Goal: Check status: Check status

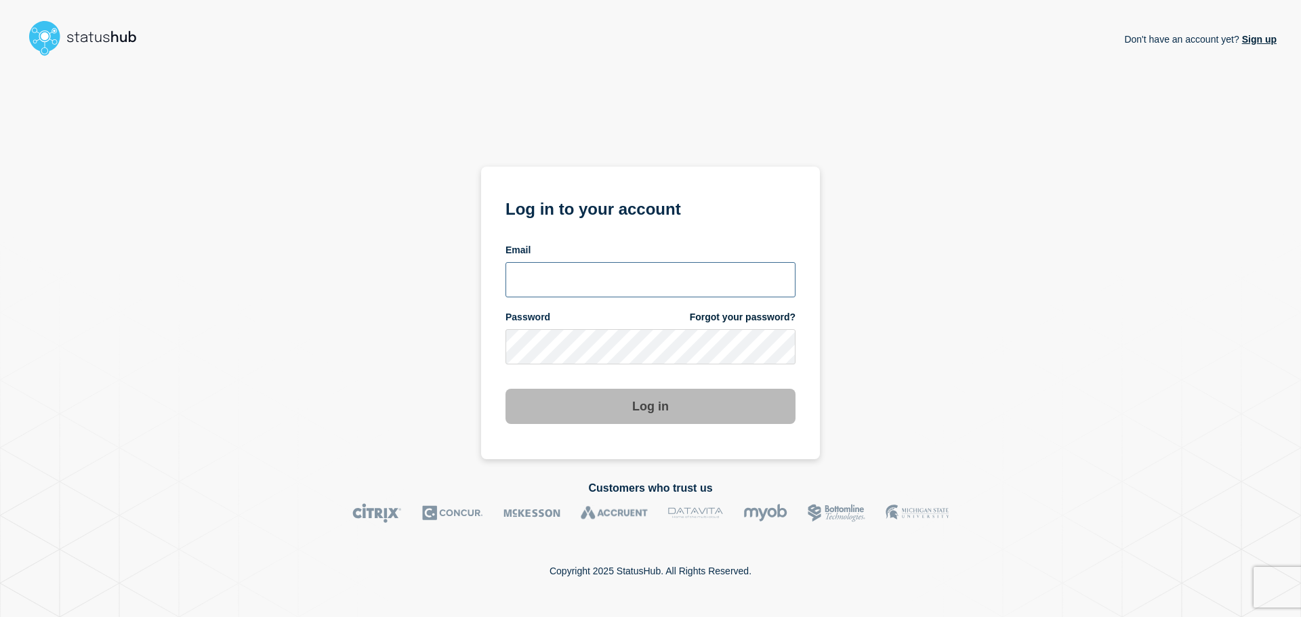
type input "[PERSON_NAME][EMAIL_ADDRESS][PERSON_NAME][DOMAIN_NAME]"
click at [810, 382] on section "Log in to your account Email [PERSON_NAME][EMAIL_ADDRESS][PERSON_NAME][DOMAIN_N…" at bounding box center [650, 313] width 339 height 293
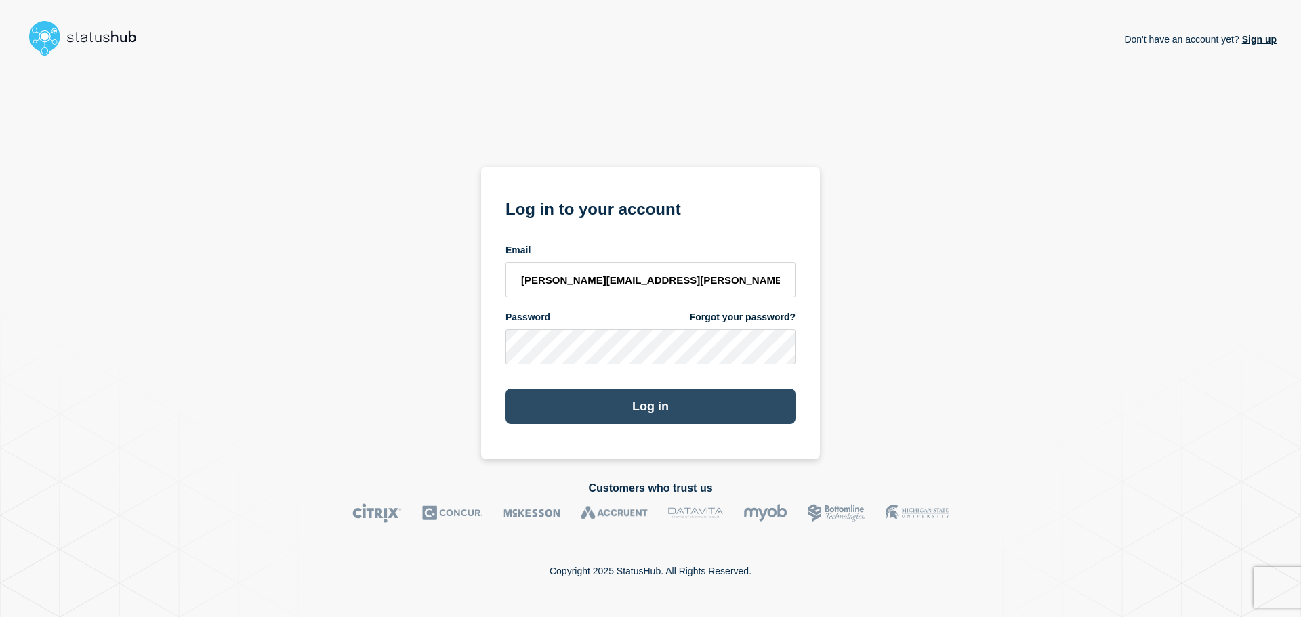
click at [730, 404] on button "Log in" at bounding box center [650, 406] width 290 height 35
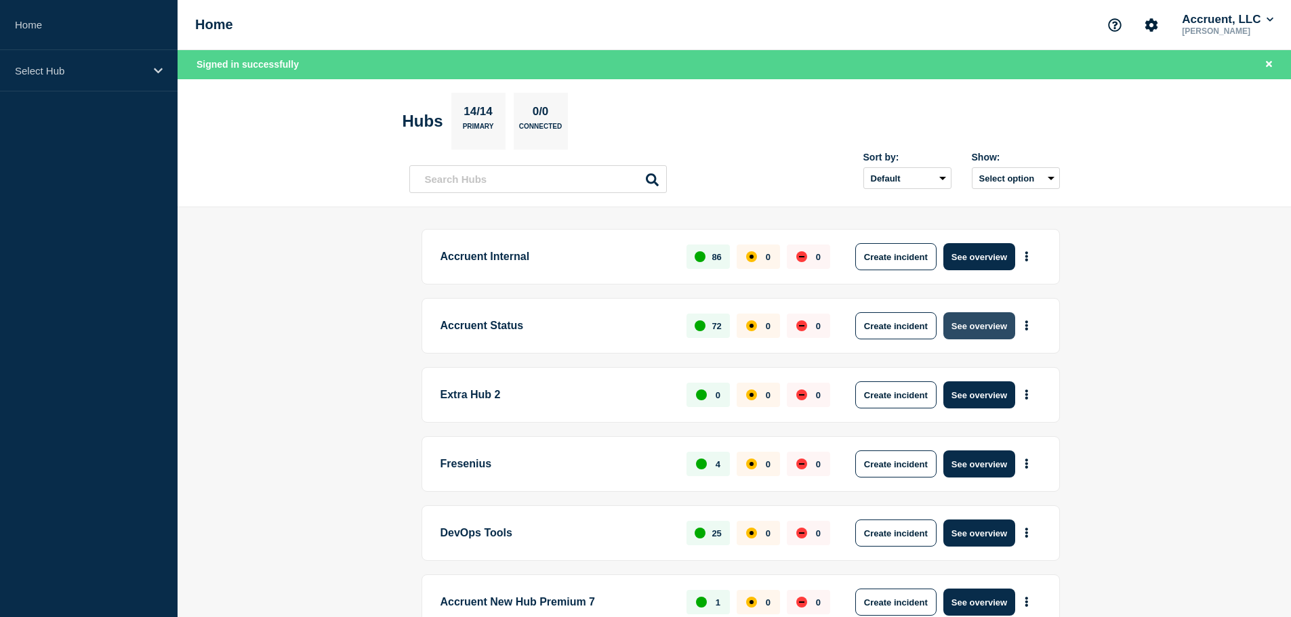
click at [971, 331] on button "See overview" at bounding box center [979, 325] width 72 height 27
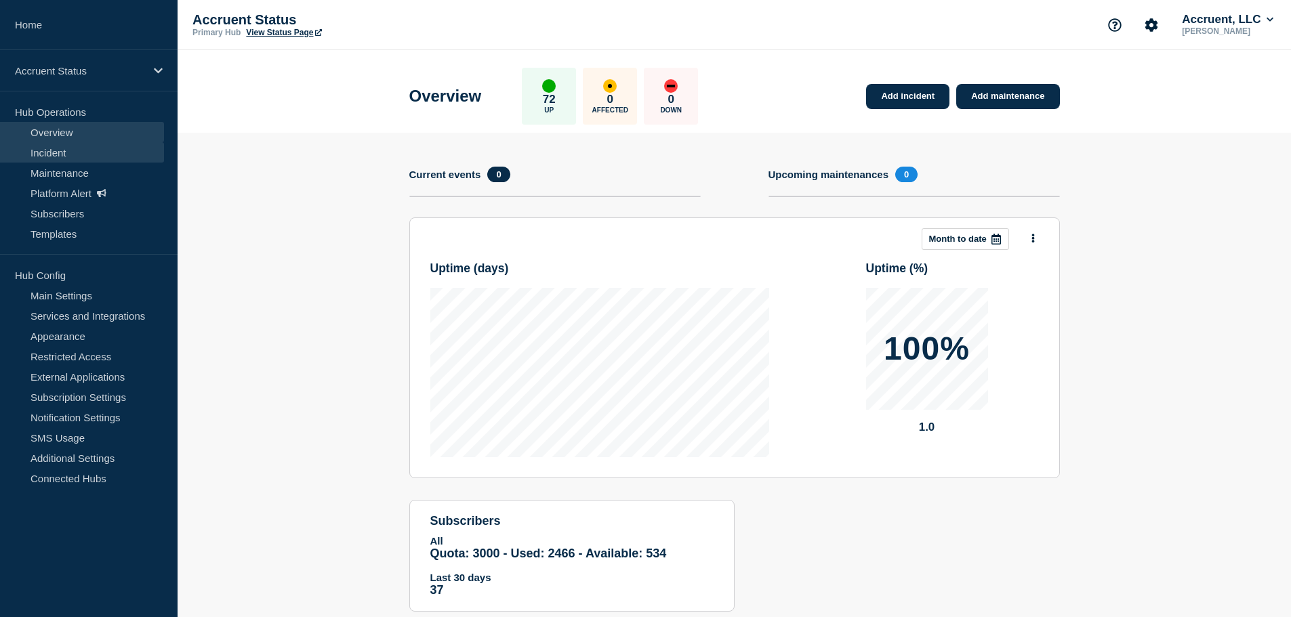
click at [73, 153] on link "Incident" at bounding box center [82, 152] width 164 height 20
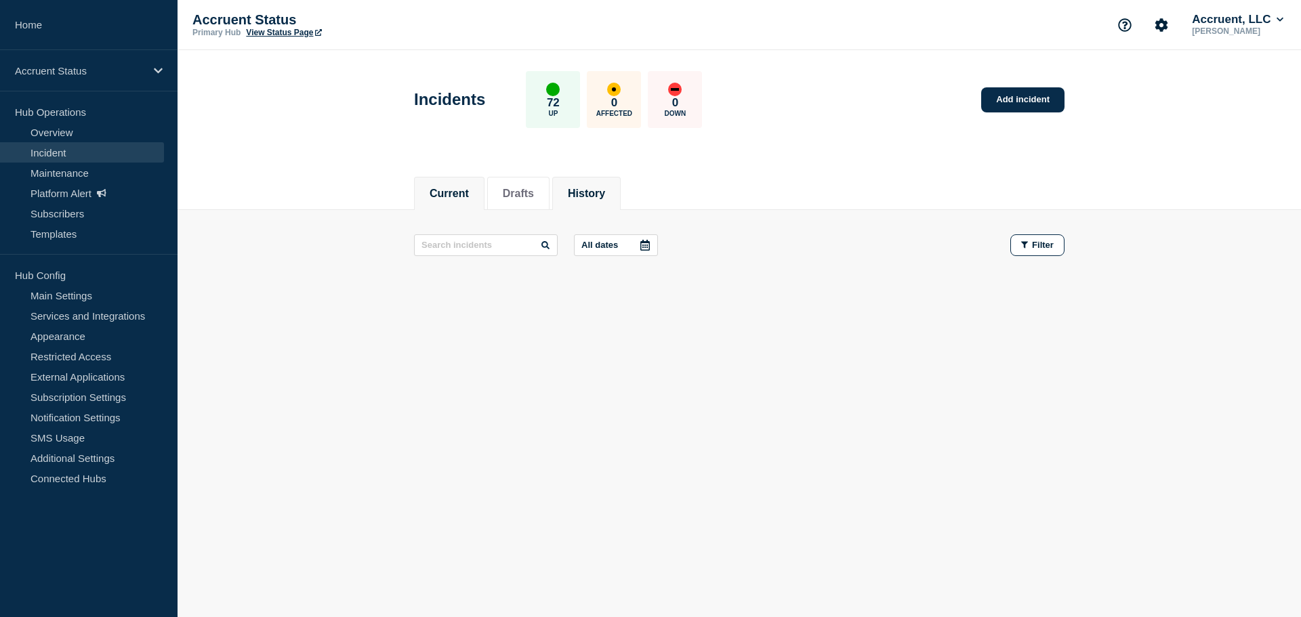
click at [605, 192] on button "History" at bounding box center [586, 194] width 37 height 12
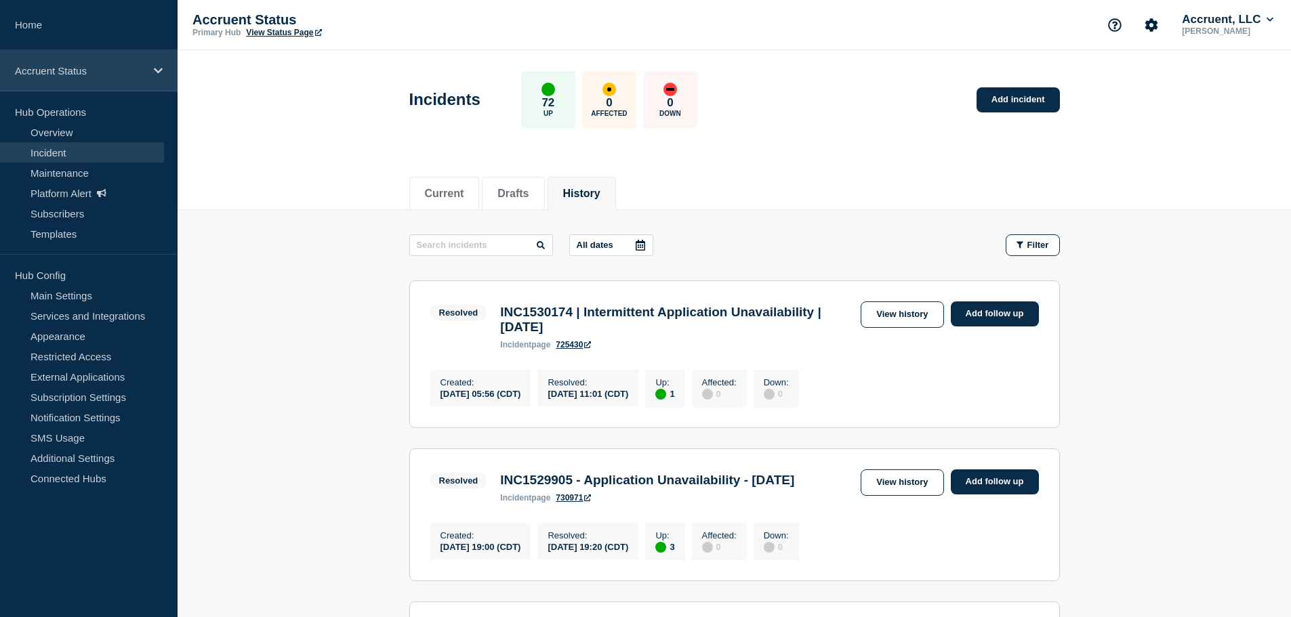
click at [81, 77] on div "Accruent Status" at bounding box center [89, 70] width 178 height 41
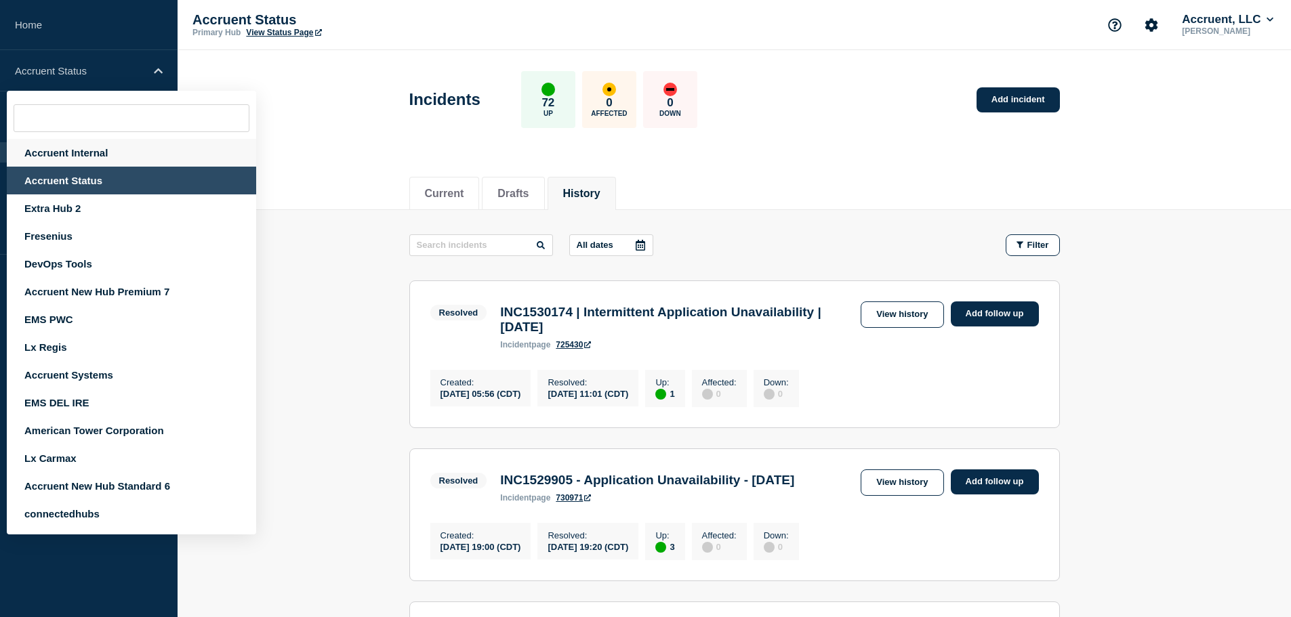
click at [74, 147] on div "Accruent Internal" at bounding box center [131, 153] width 249 height 28
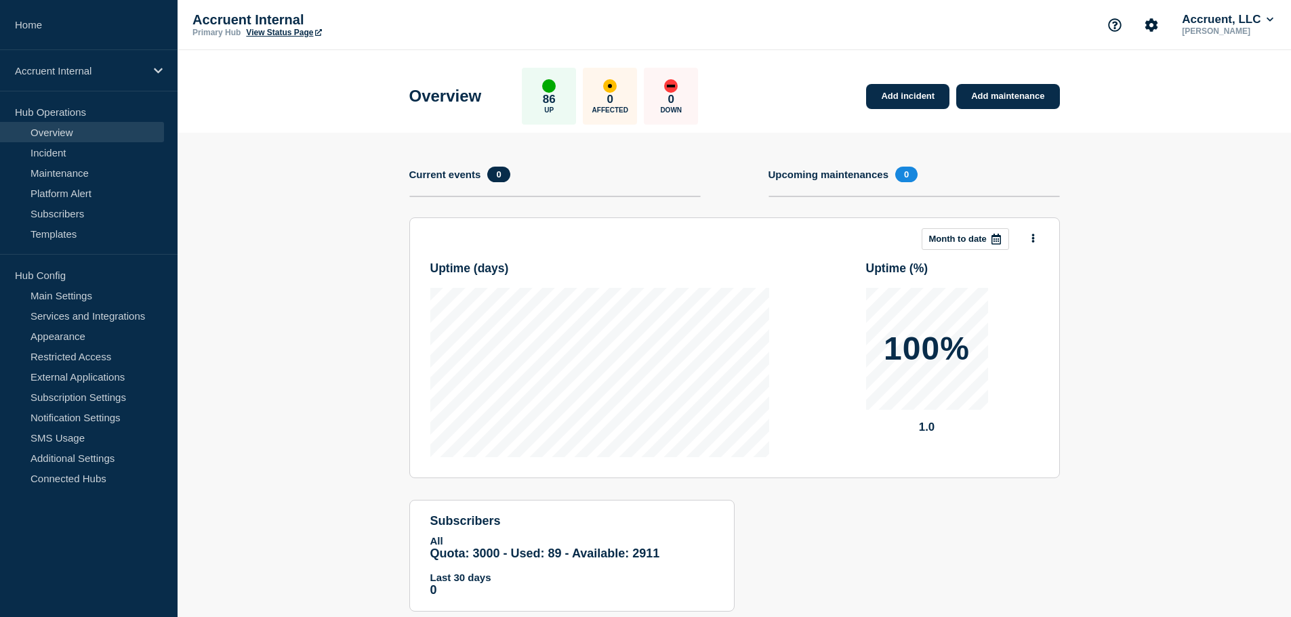
click at [70, 147] on link "Incident" at bounding box center [82, 152] width 164 height 20
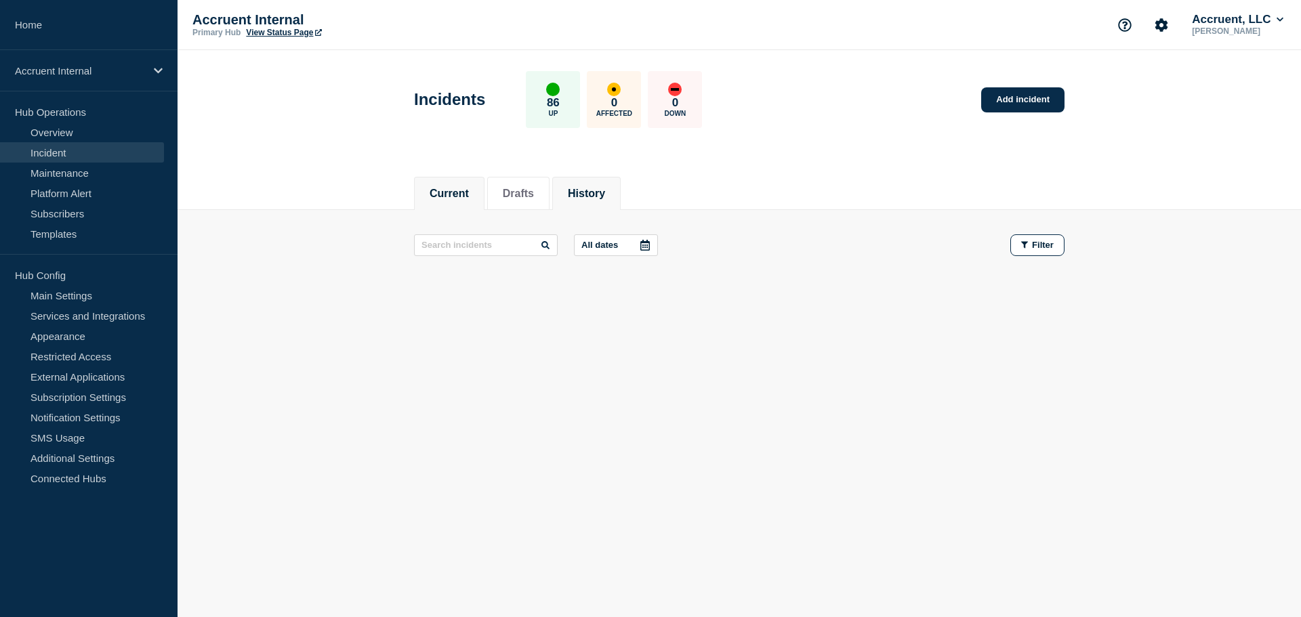
click at [584, 194] on button "History" at bounding box center [586, 194] width 37 height 12
